Goal: Find specific page/section: Find specific page/section

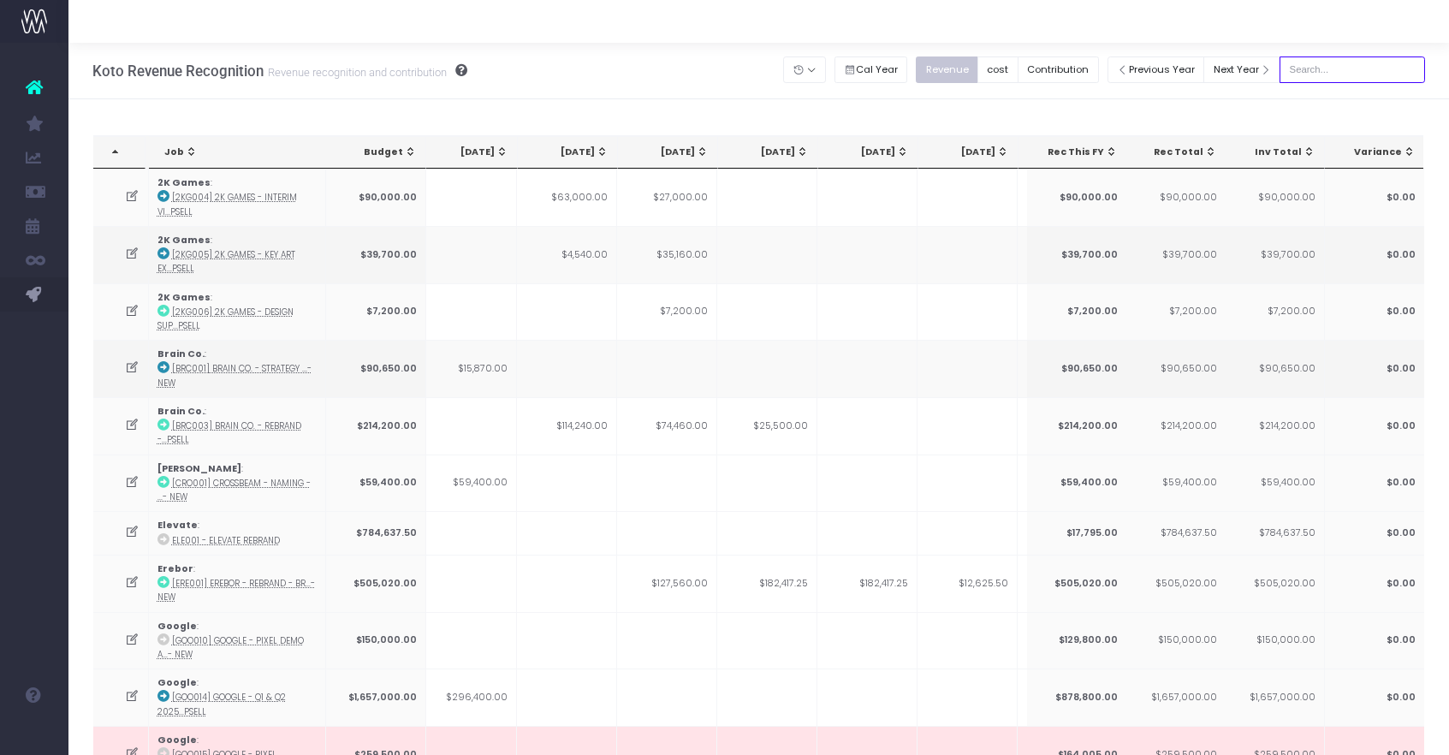
click at [1348, 65] on input "text" at bounding box center [1353, 69] width 146 height 27
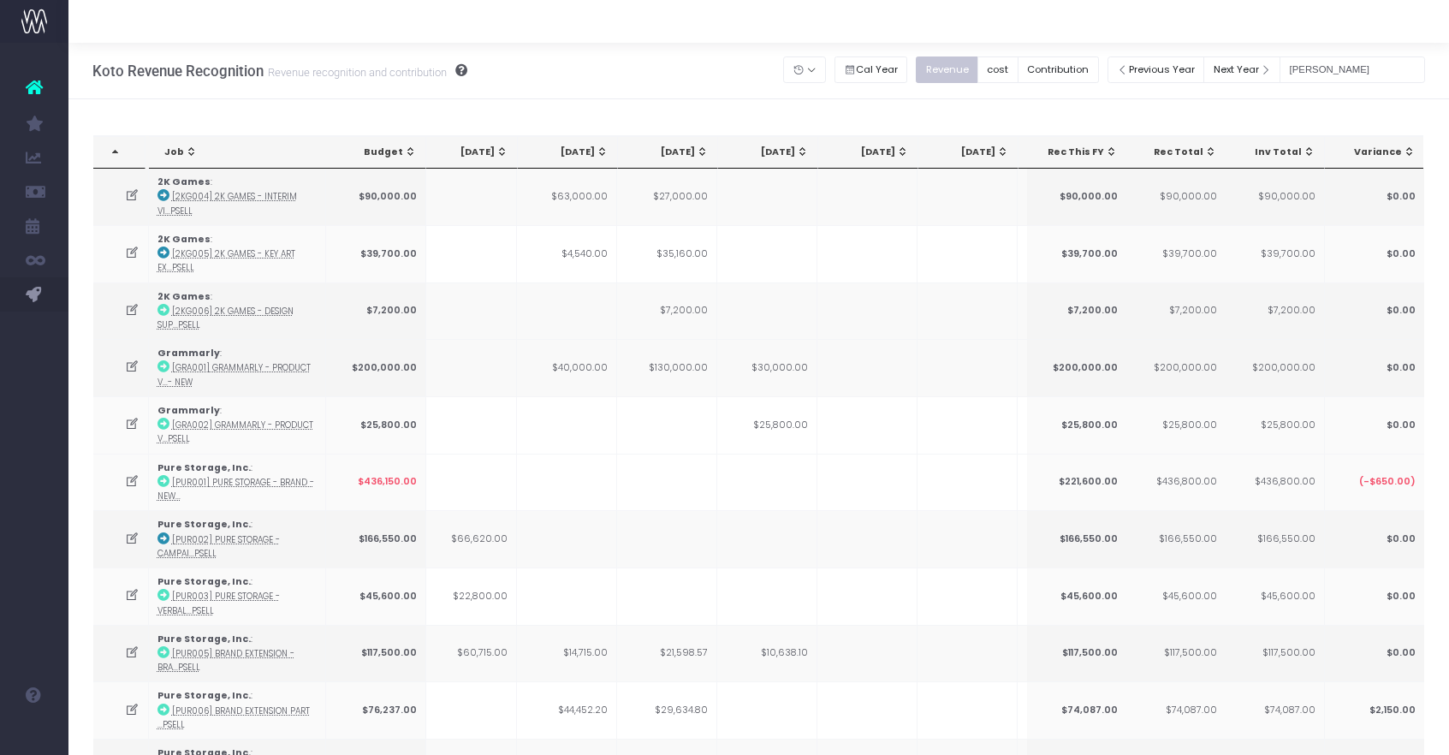
click at [1350, 107] on div "Notes from the finance team Type Name Status Date Value Job Budget Apr 25 May 2…" at bounding box center [758, 623] width 1381 height 1049
click at [1357, 74] on input "[PERSON_NAME]" at bounding box center [1353, 69] width 146 height 27
click at [1368, 72] on input "[PERSON_NAME]" at bounding box center [1353, 69] width 146 height 27
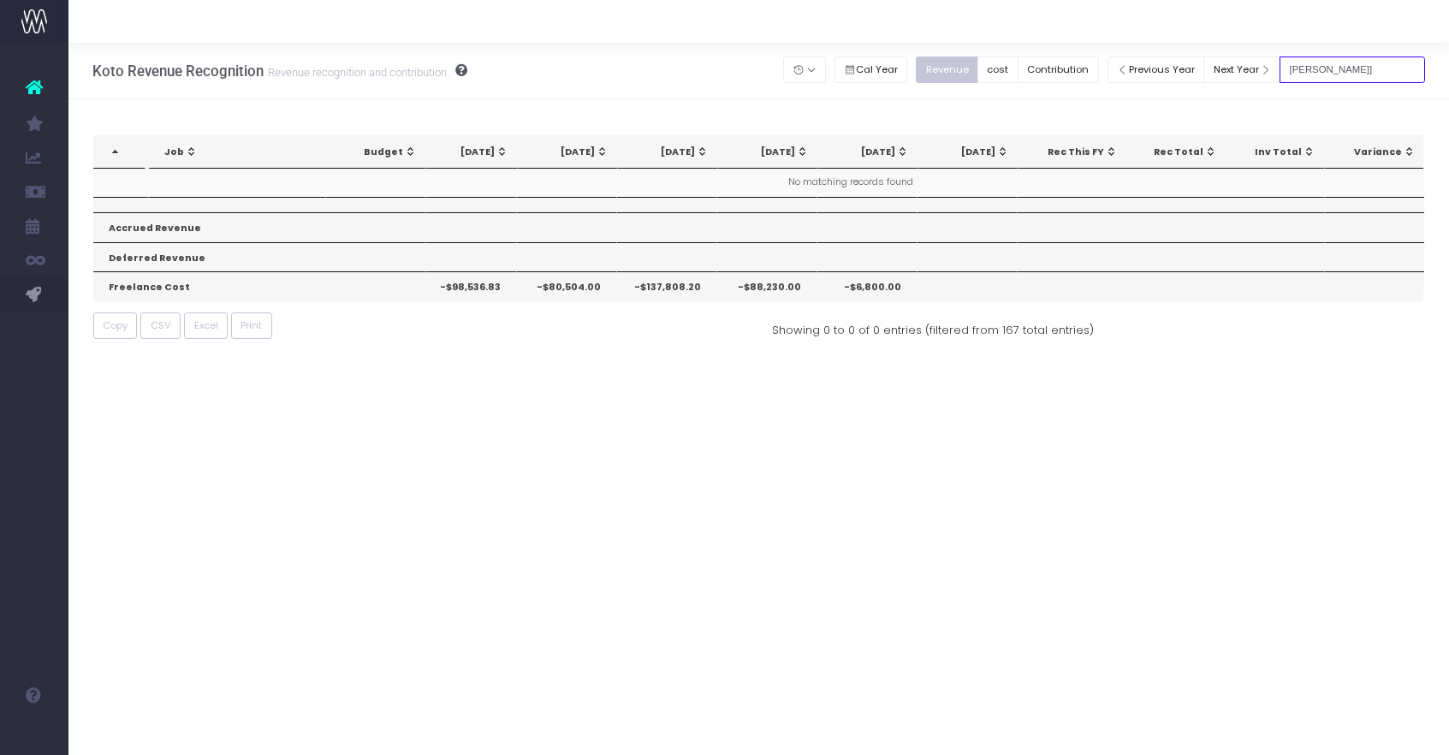
type input "[PERSON_NAME]"
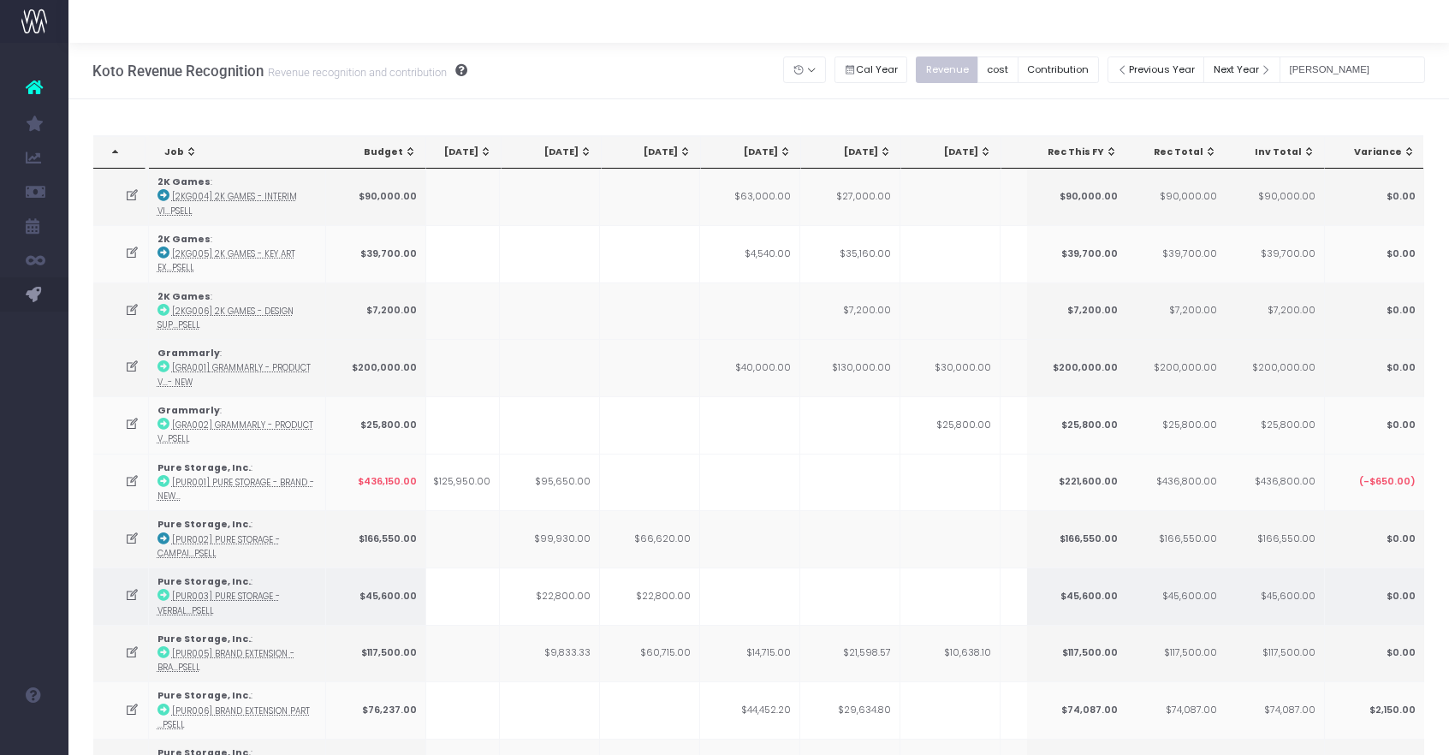
scroll to position [0, 69]
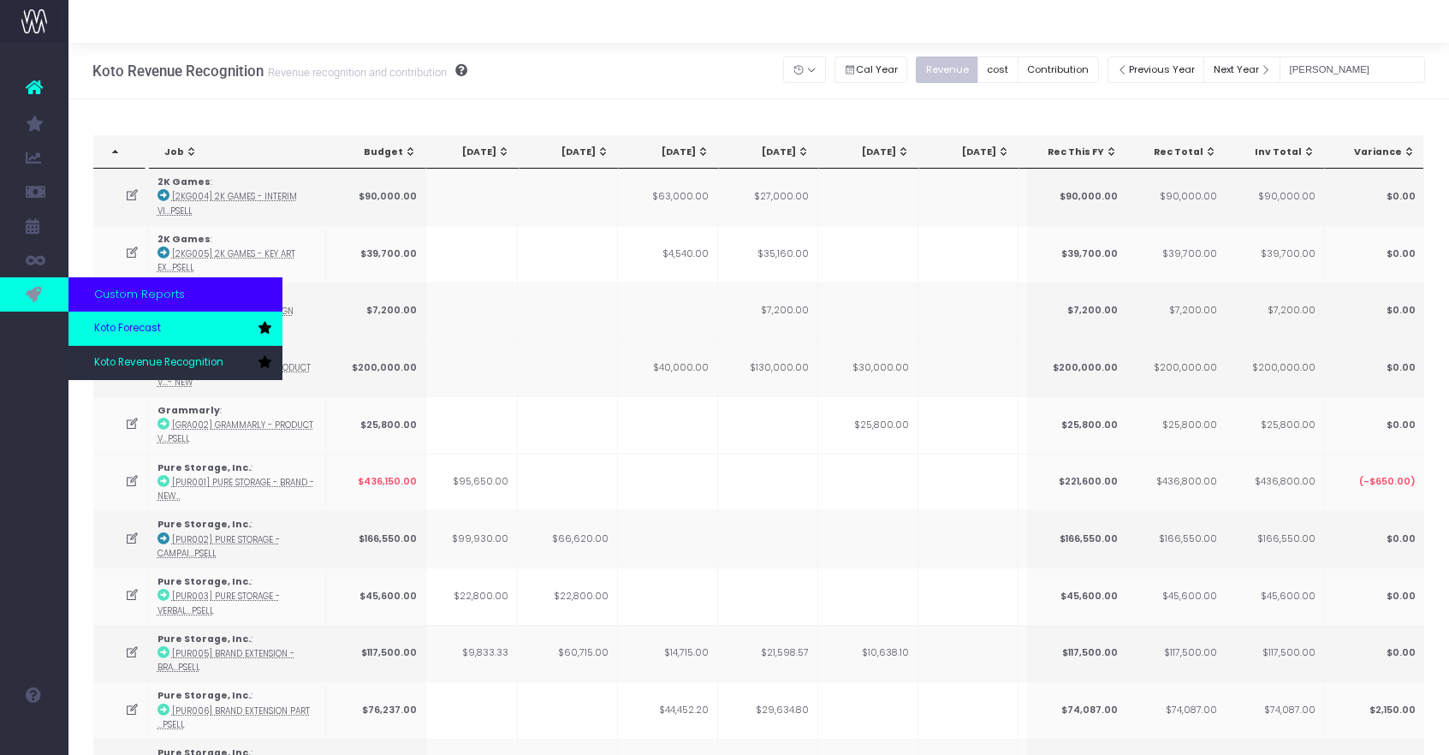
click at [133, 332] on span "Koto Forecast" at bounding box center [127, 328] width 67 height 15
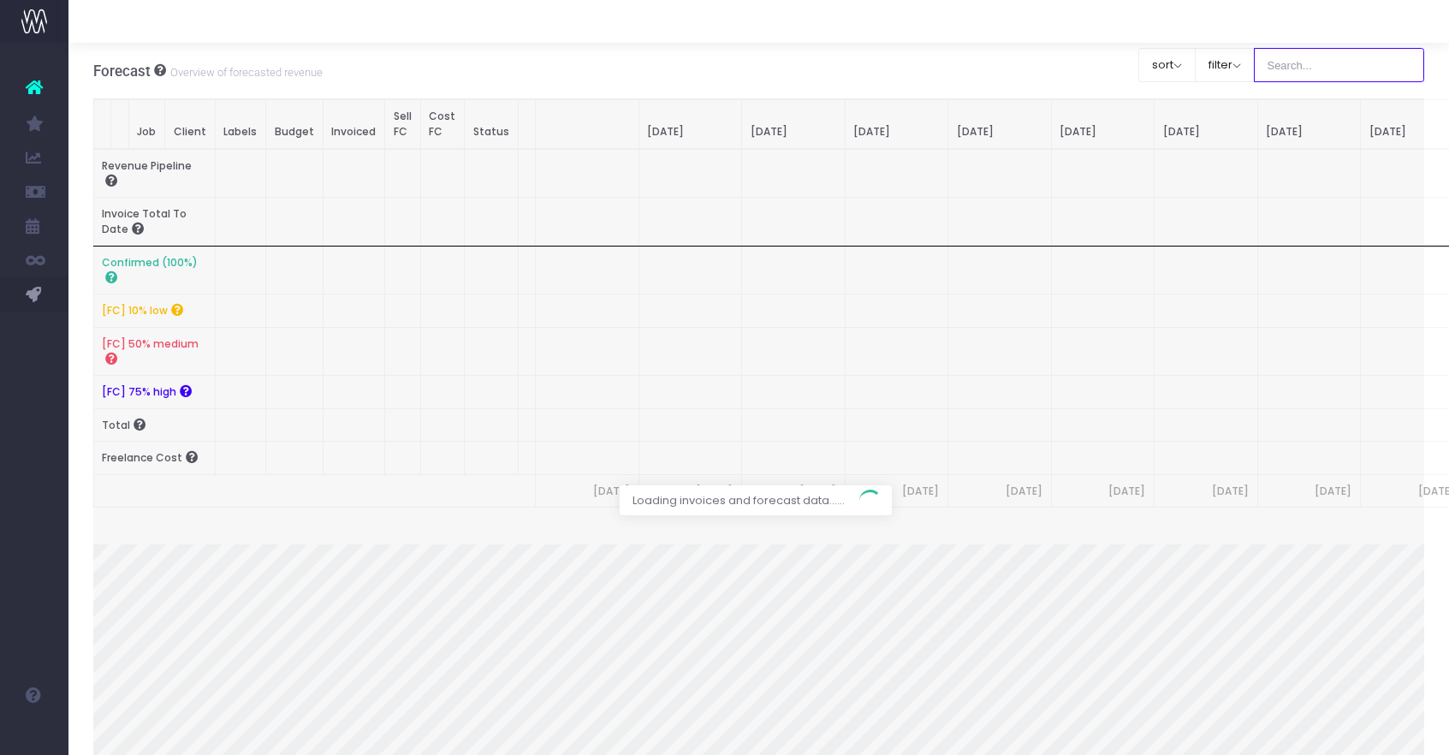
click at [1350, 68] on input "text" at bounding box center [1339, 65] width 171 height 34
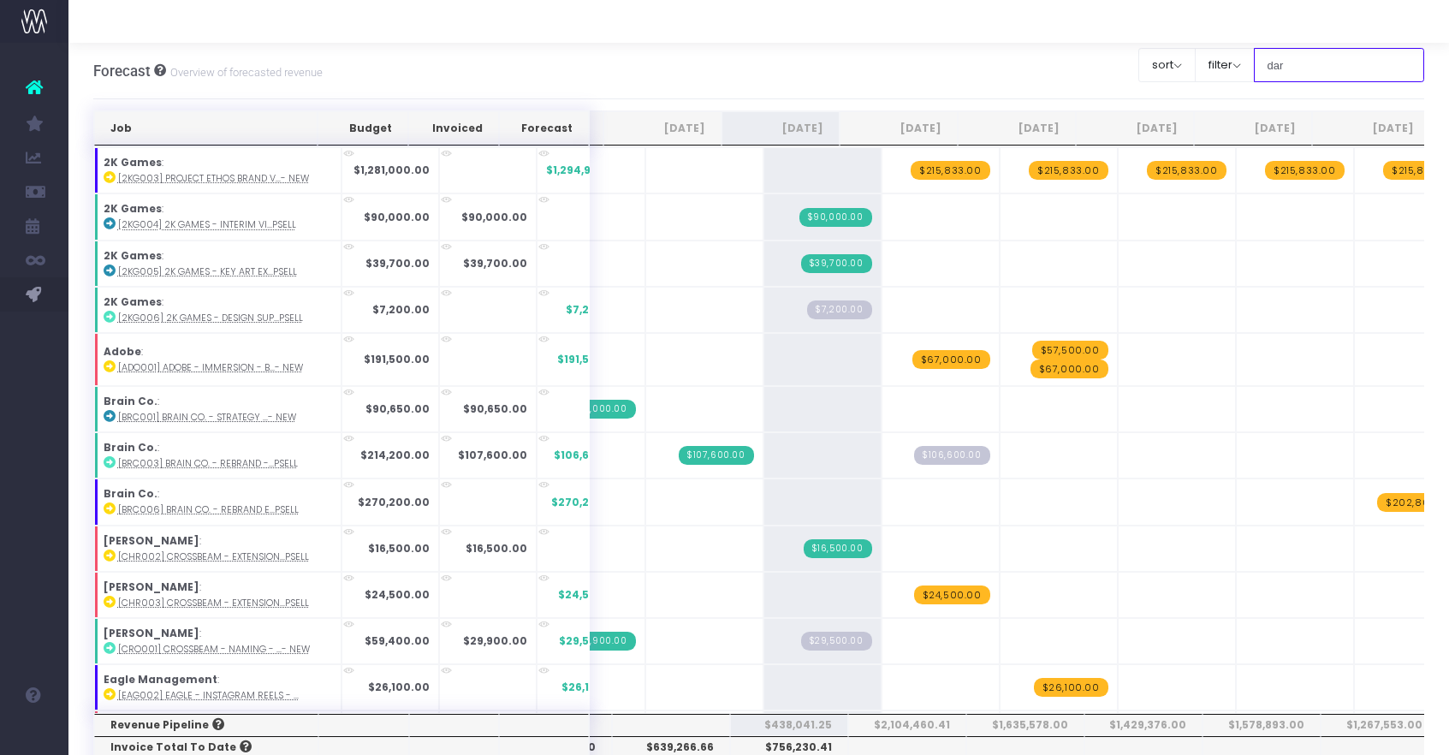
type input "[PERSON_NAME]"
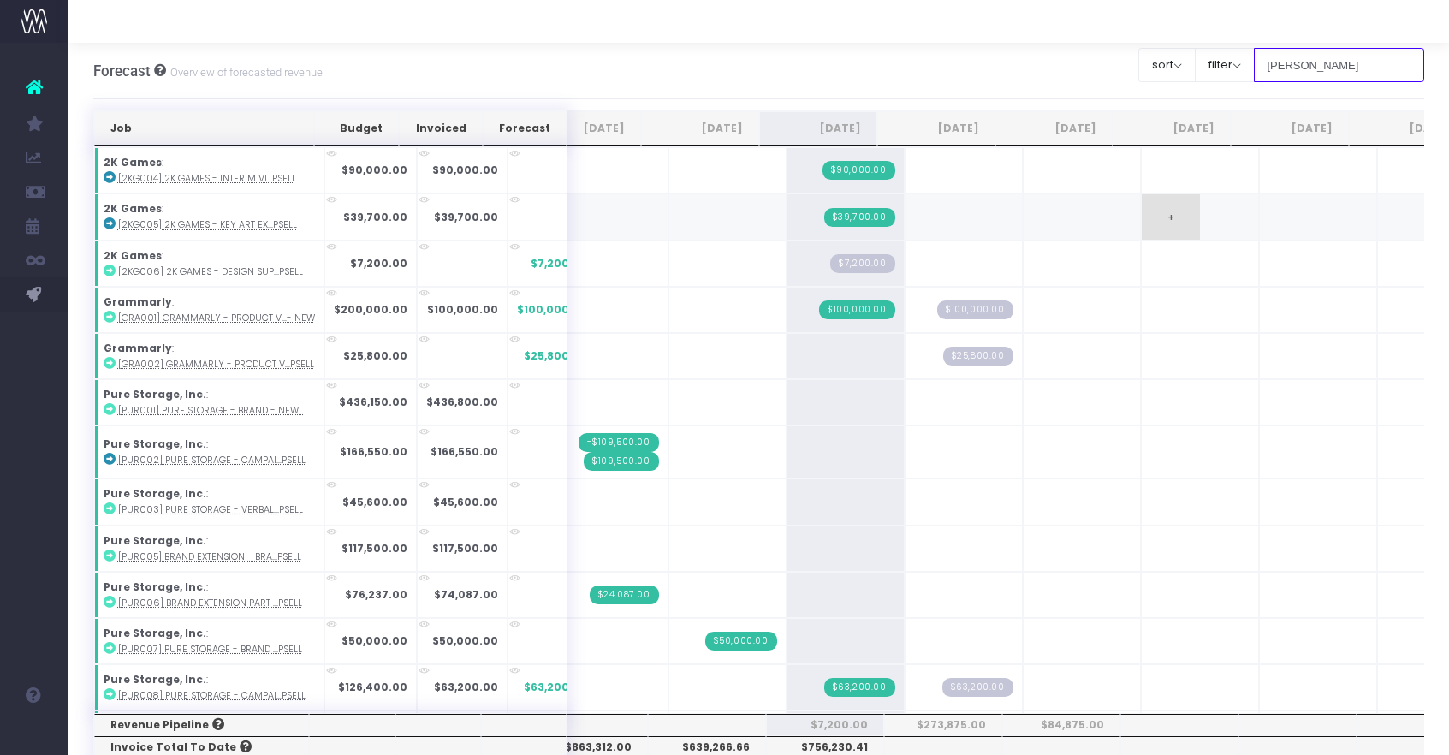
scroll to position [0, 50]
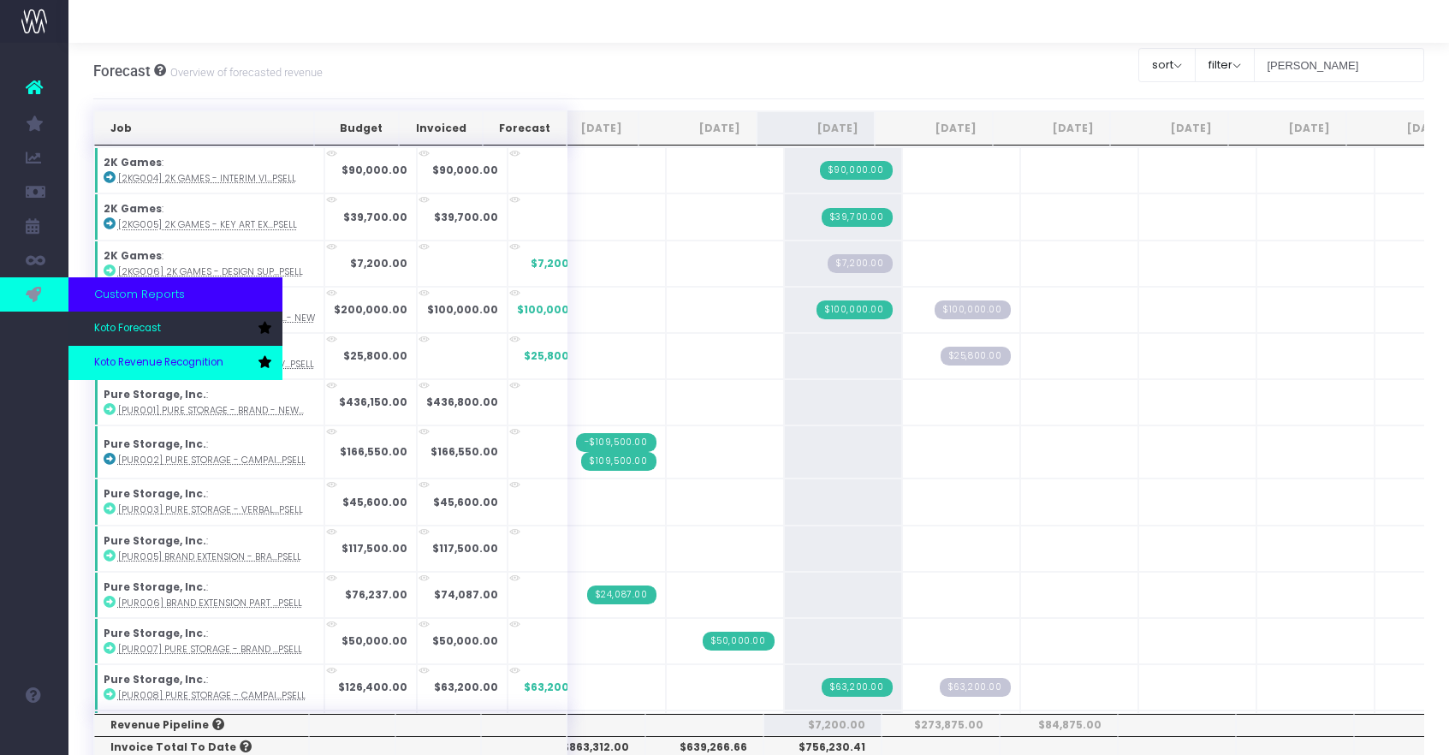
click at [123, 367] on span "Koto Revenue Recognition" at bounding box center [158, 362] width 129 height 15
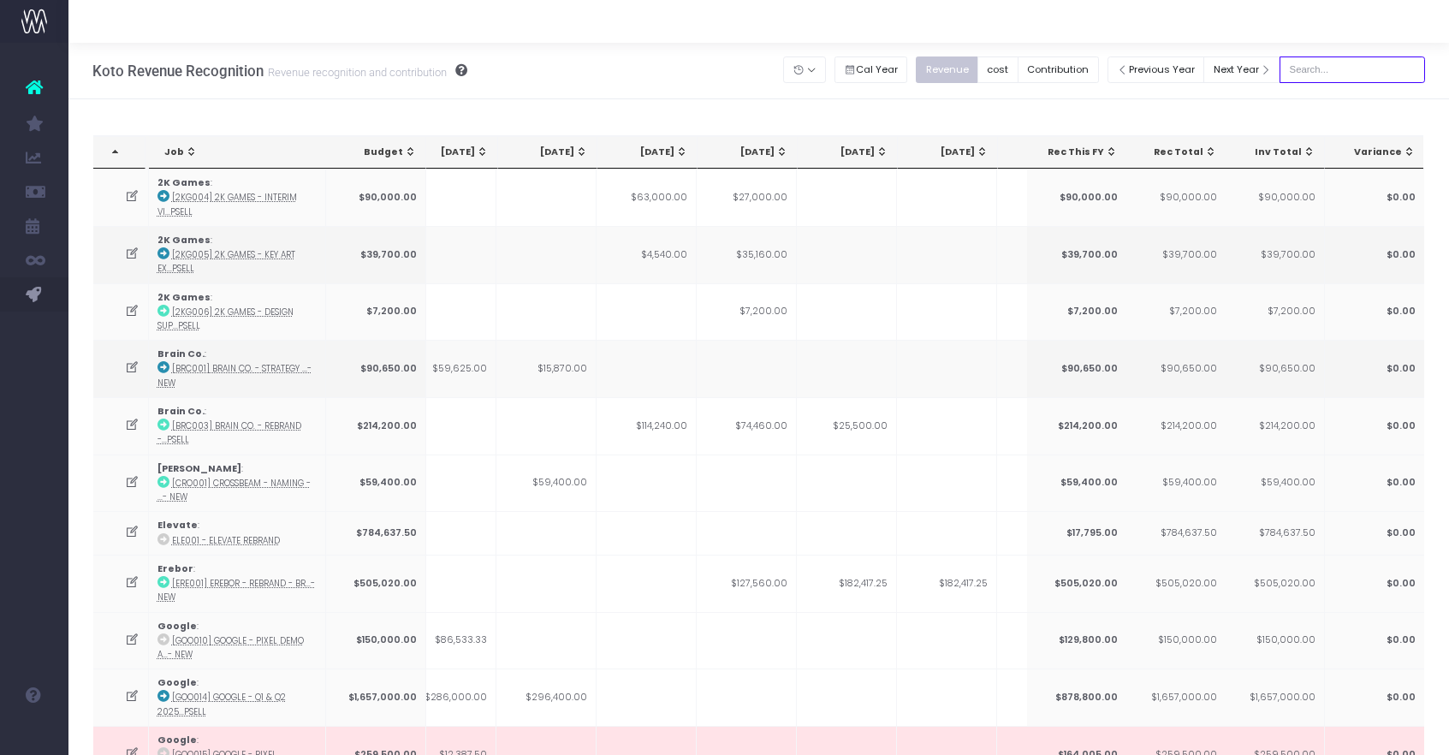
click at [1327, 71] on input "text" at bounding box center [1353, 69] width 146 height 27
type input "[PERSON_NAME]"
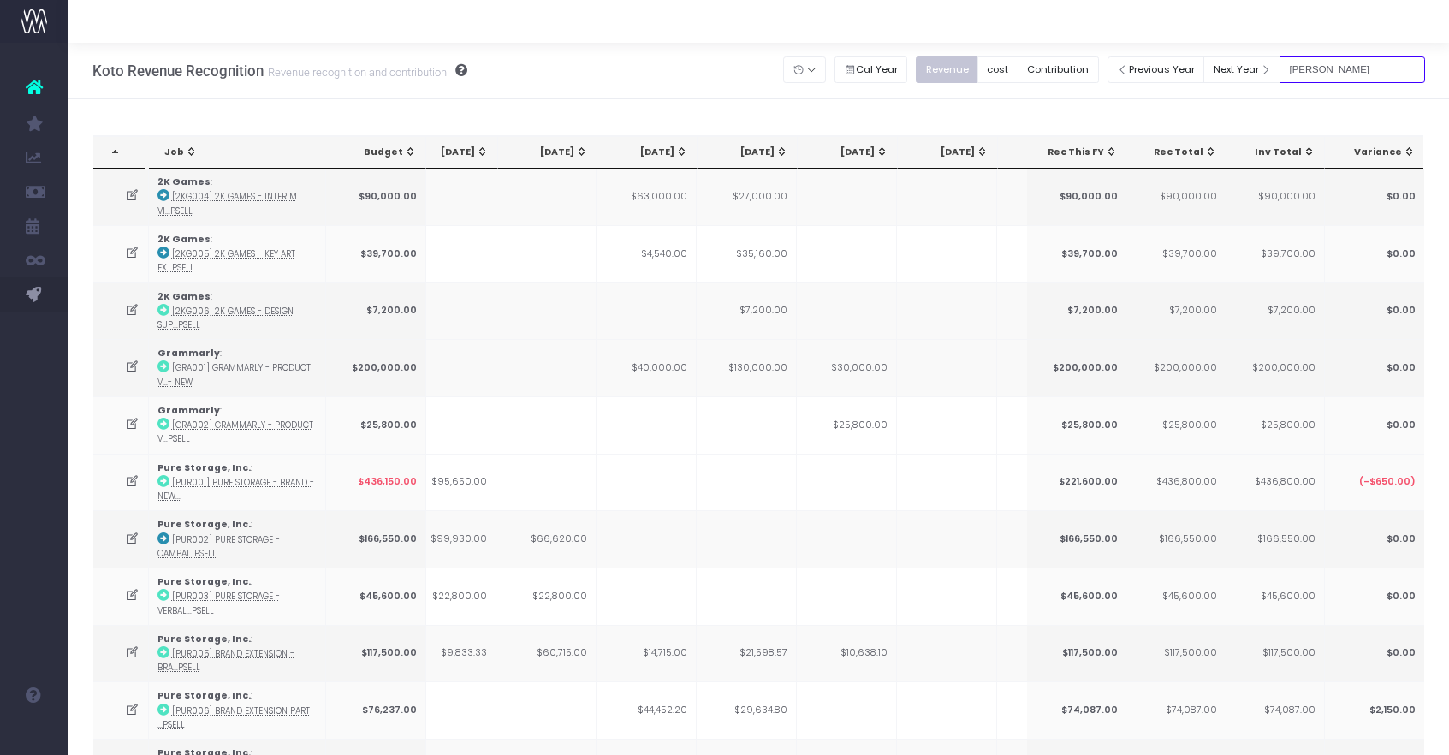
click at [1365, 73] on input "[PERSON_NAME]" at bounding box center [1353, 69] width 146 height 27
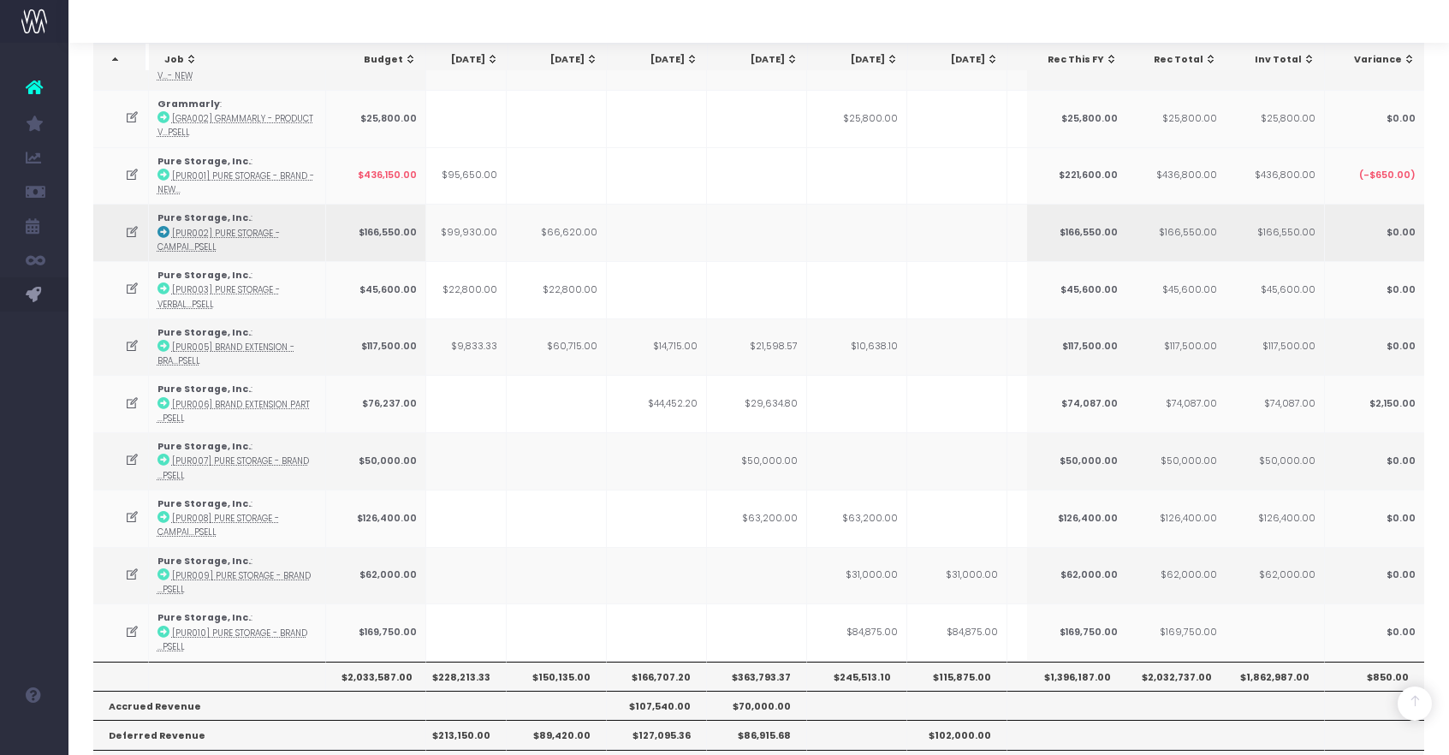
scroll to position [308, 0]
click at [228, 341] on abbr "[PUR005] Brand Extension - Bra...psell" at bounding box center [225, 352] width 137 height 25
click at [235, 341] on abbr "[PUR005] Brand Extension - Bra...psell" at bounding box center [225, 352] width 137 height 25
click at [192, 340] on abbr "[PUR005] Brand Extension - Bra...psell" at bounding box center [225, 352] width 137 height 25
click at [282, 342] on abbr "[PUR005] Brand Extension - Bra...psell" at bounding box center [225, 352] width 137 height 25
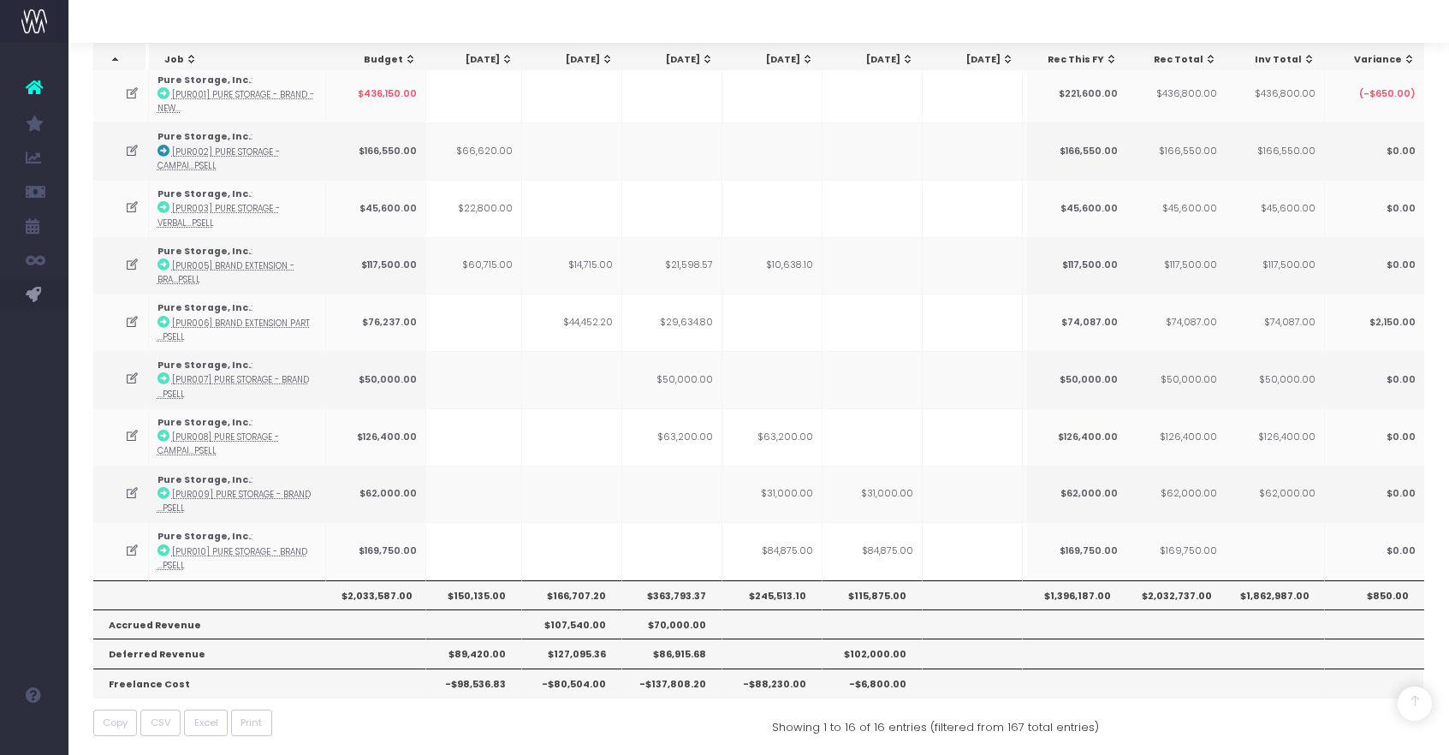
scroll to position [0, 0]
